Goal: Navigation & Orientation: Find specific page/section

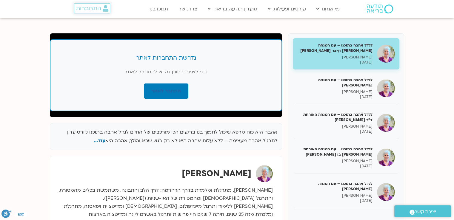
click at [99, 8] on span "התחברות" at bounding box center [88, 8] width 25 height 7
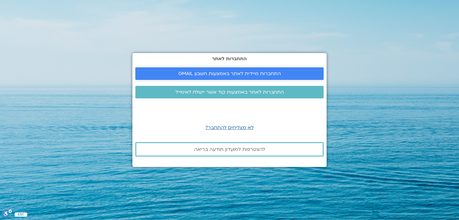
click at [234, 71] on span "התחברות מיידית לאתר באמצעות חשבון GMAIL" at bounding box center [229, 73] width 102 height 5
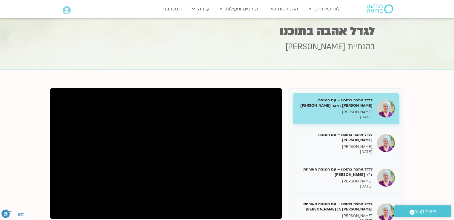
scroll to position [7, 0]
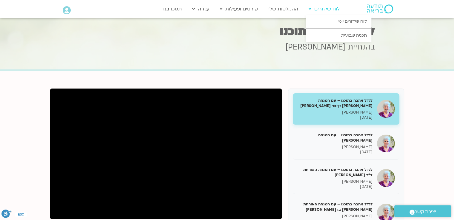
click at [314, 7] on link "לוח שידורים" at bounding box center [324, 8] width 37 height 11
click at [333, 19] on link "לוח שידורים יומי" at bounding box center [339, 22] width 66 height 14
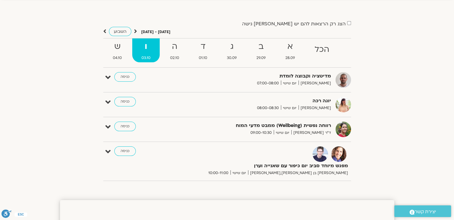
scroll to position [35, 0]
